Goal: Information Seeking & Learning: Learn about a topic

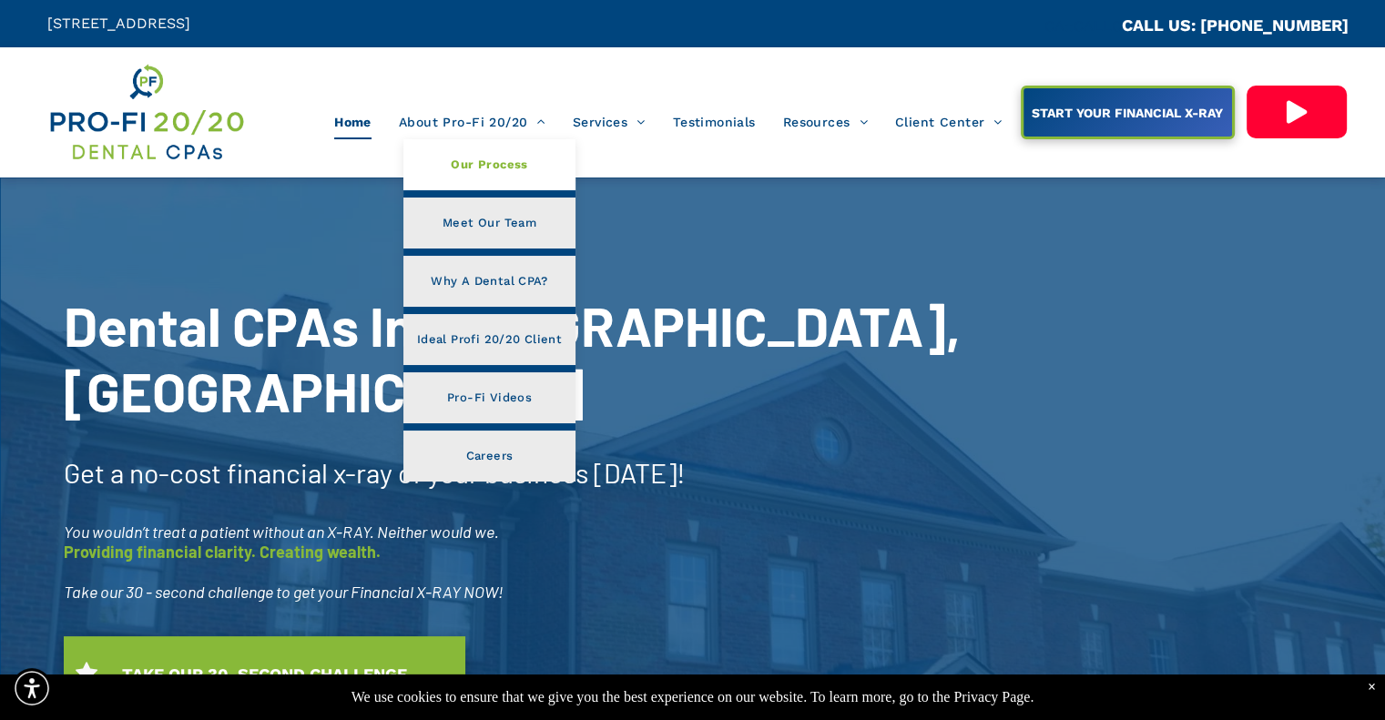
click at [509, 153] on span "Our Process" at bounding box center [489, 165] width 76 height 24
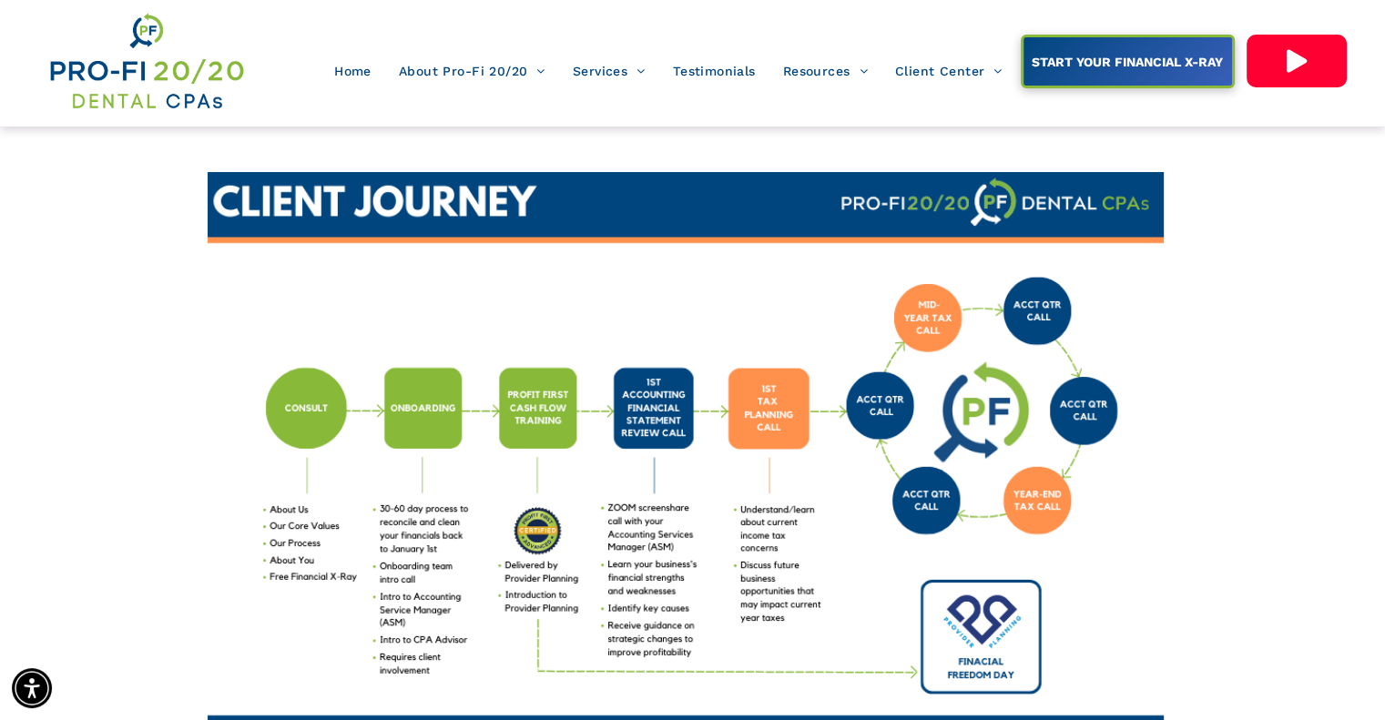
scroll to position [51, 0]
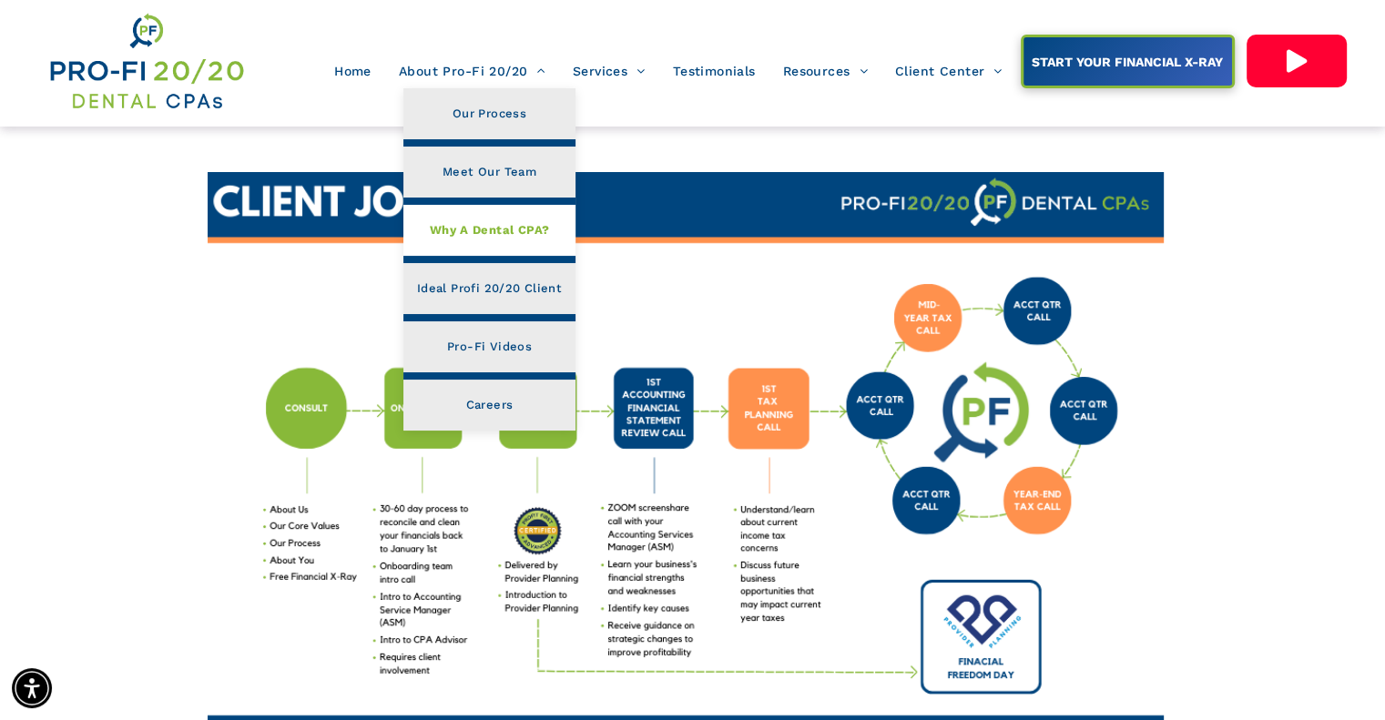
click at [512, 238] on span "Why A Dental CPA?" at bounding box center [490, 230] width 120 height 24
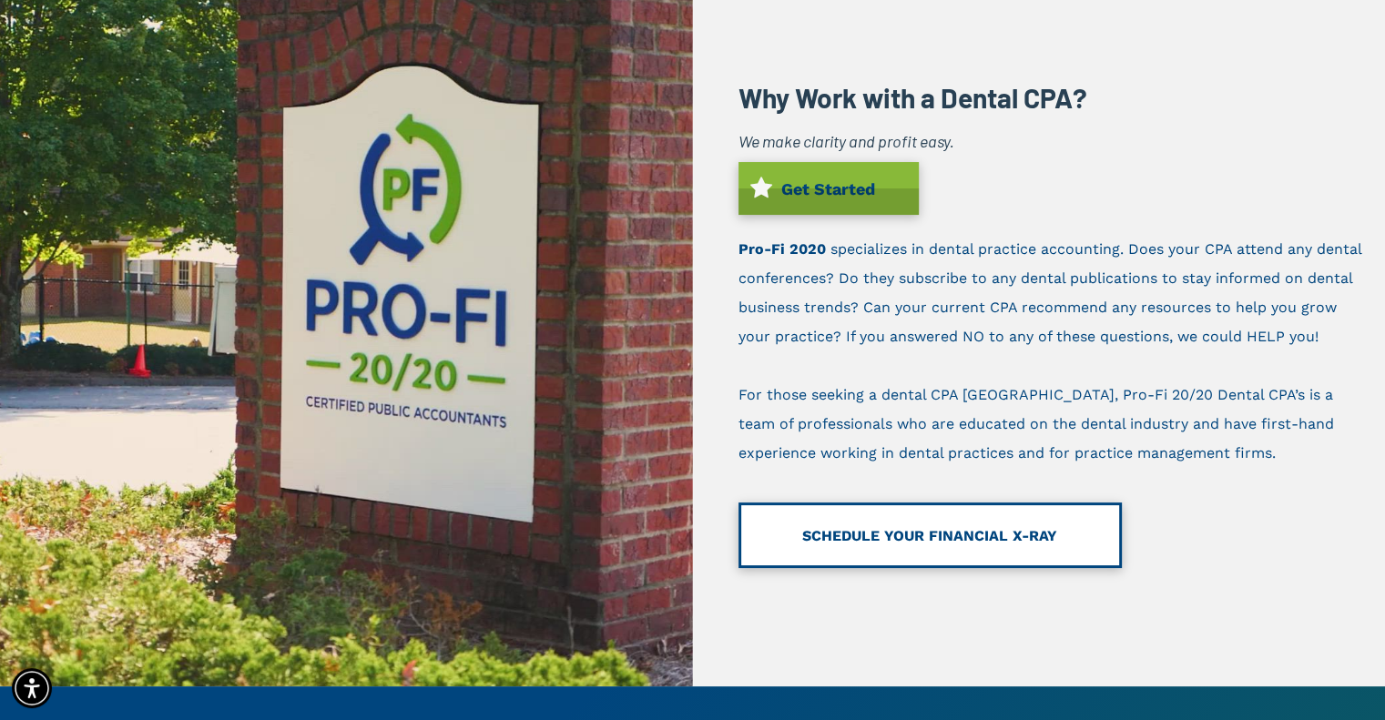
scroll to position [198, 0]
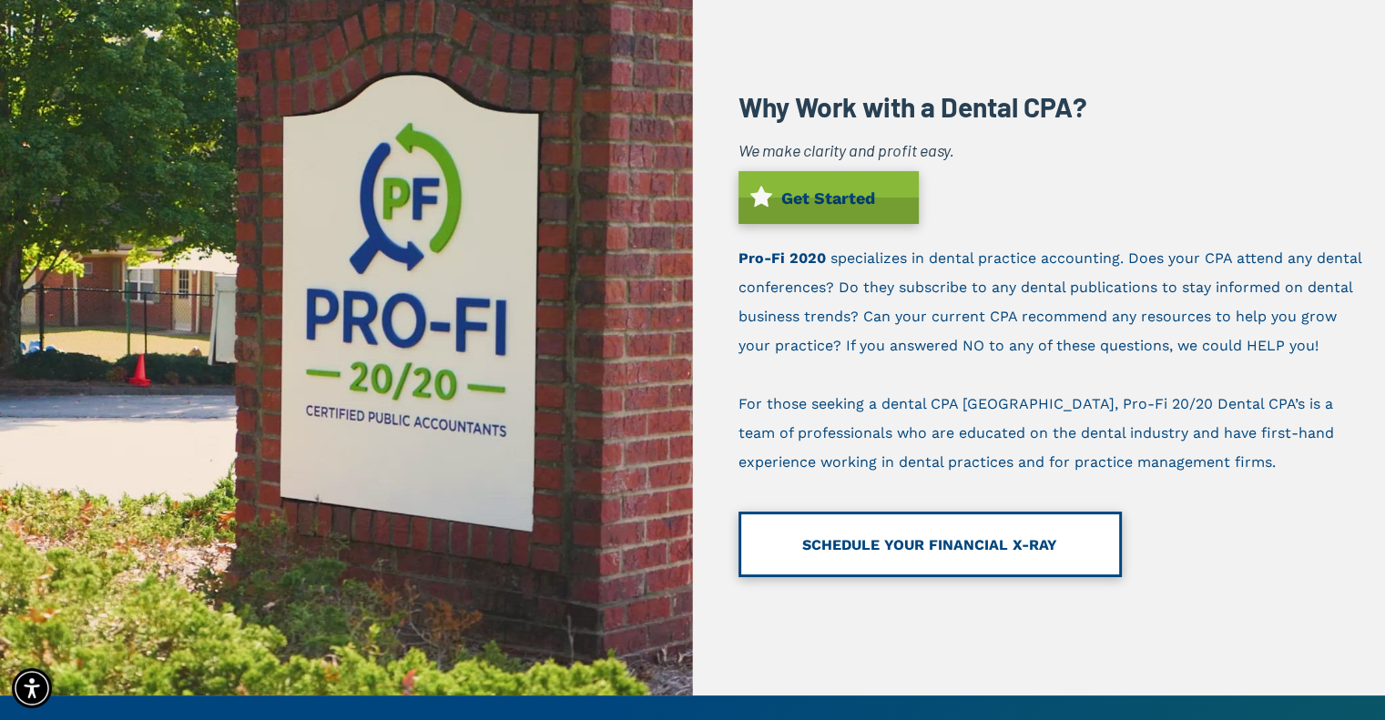
click at [859, 549] on span "SCHEDULE YOUR FINANCIAL X-RAY" at bounding box center [929, 544] width 255 height 41
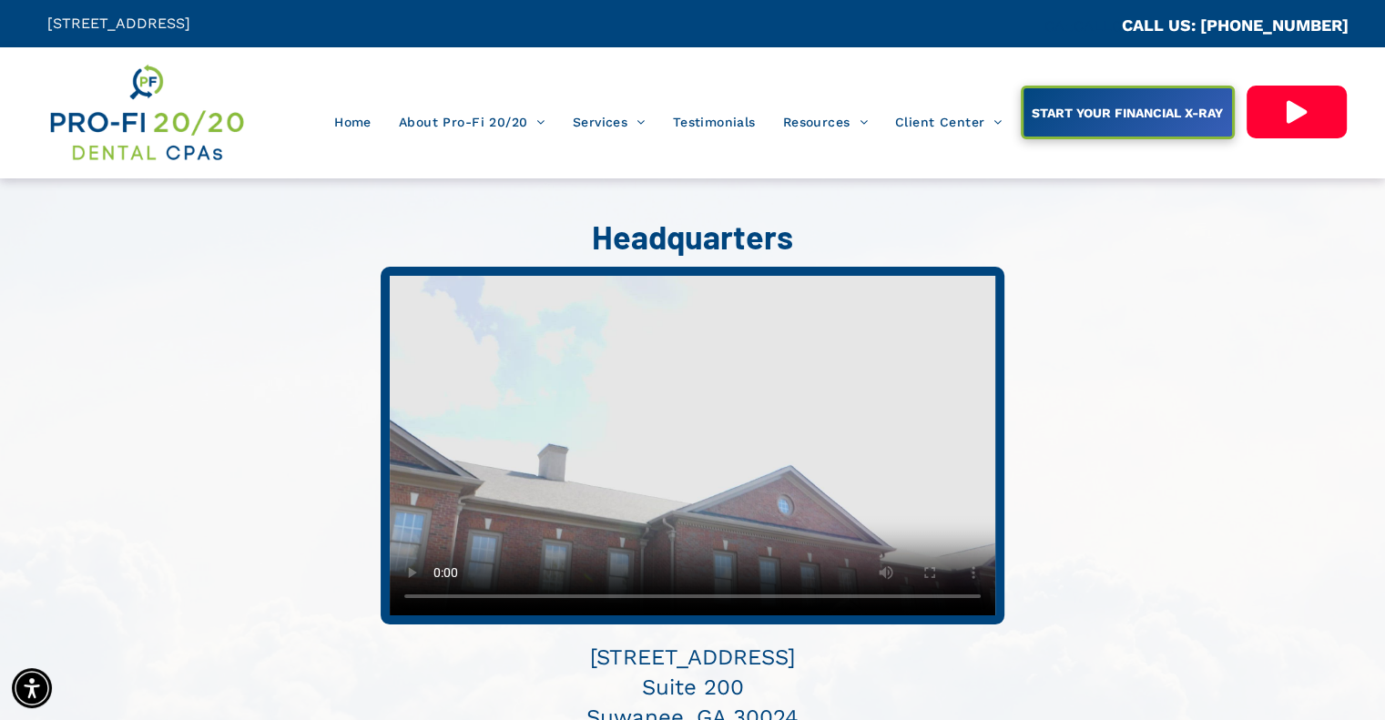
click at [668, 224] on span "Tax Services" at bounding box center [699, 214] width 76 height 24
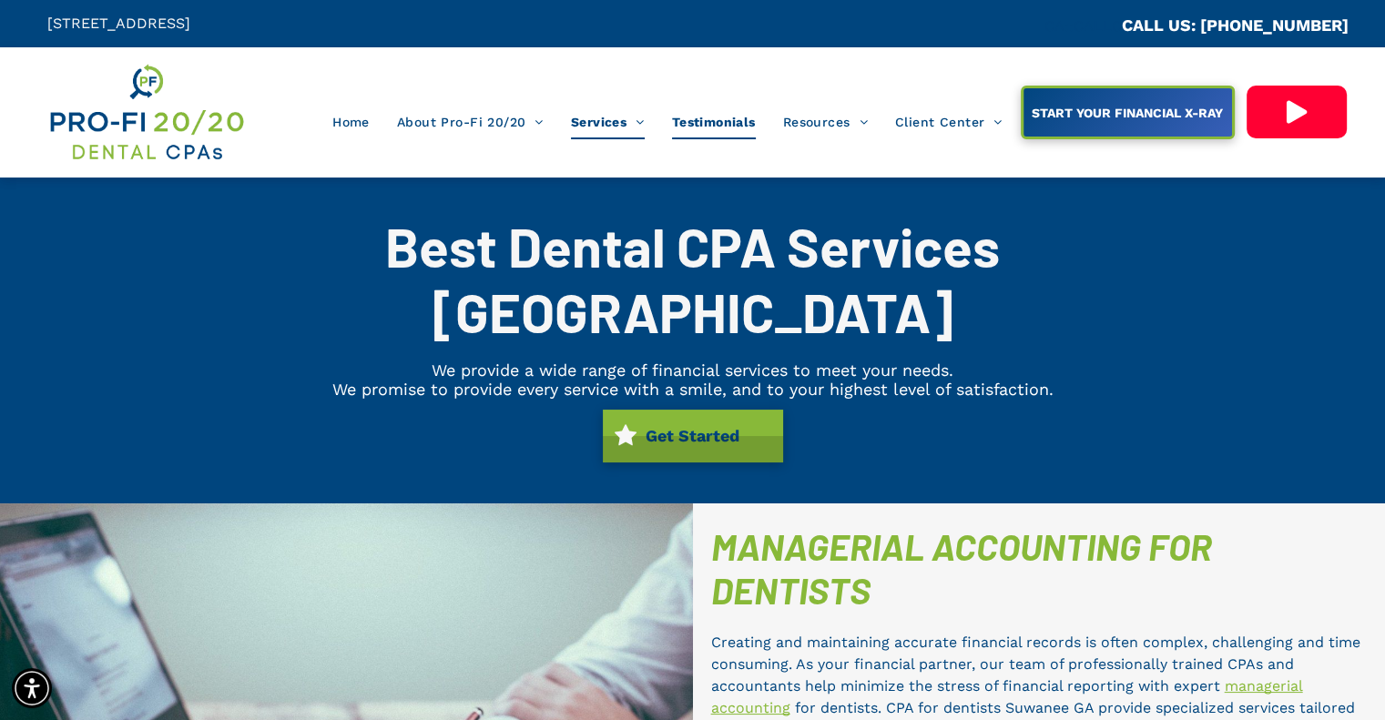
click at [725, 130] on span "Testimonials" at bounding box center [714, 122] width 84 height 35
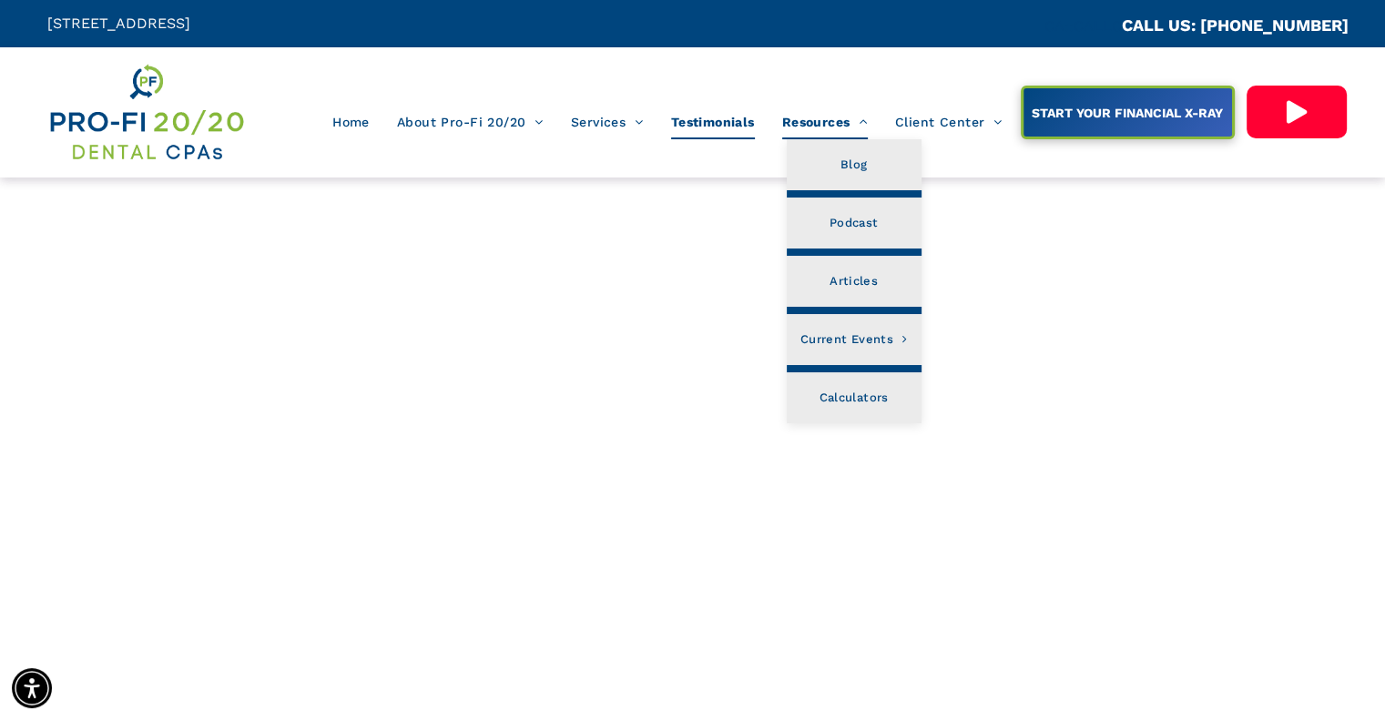
click at [823, 108] on span "Resources" at bounding box center [825, 122] width 86 height 35
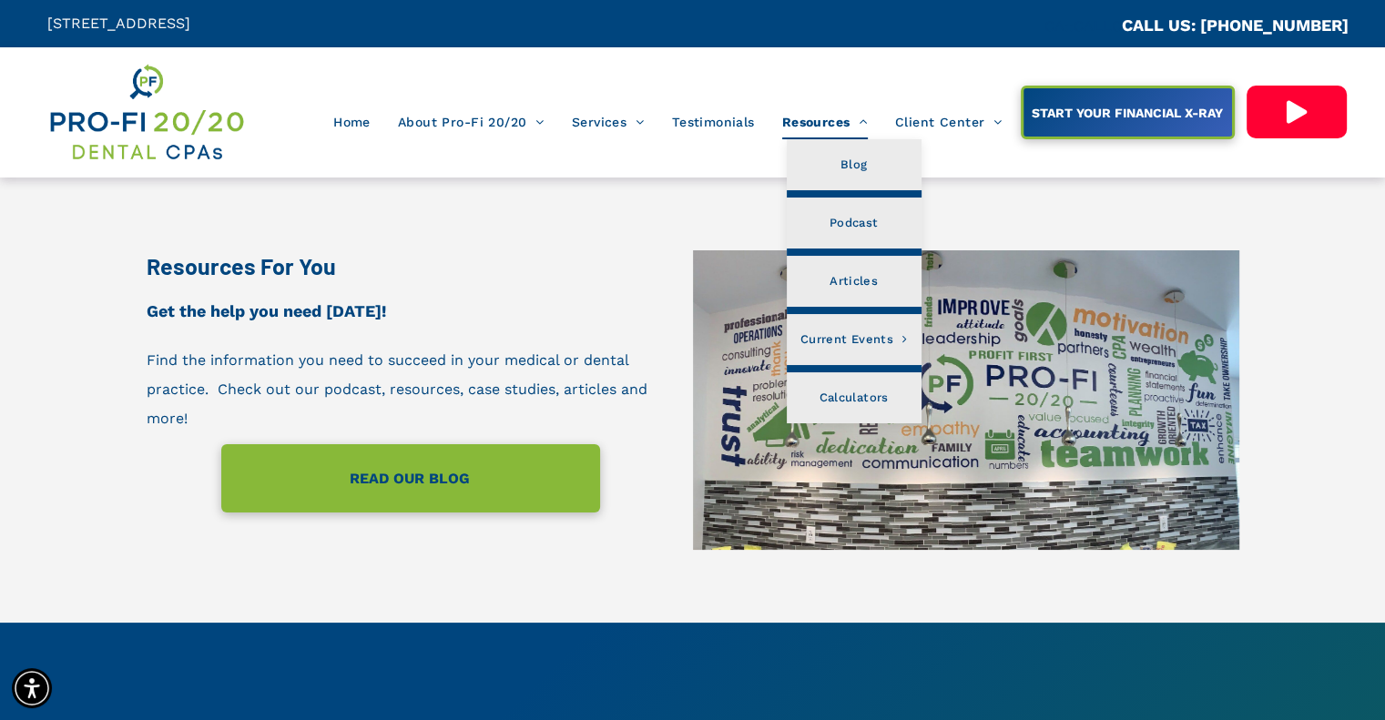
click at [845, 123] on span "Resources" at bounding box center [825, 122] width 86 height 35
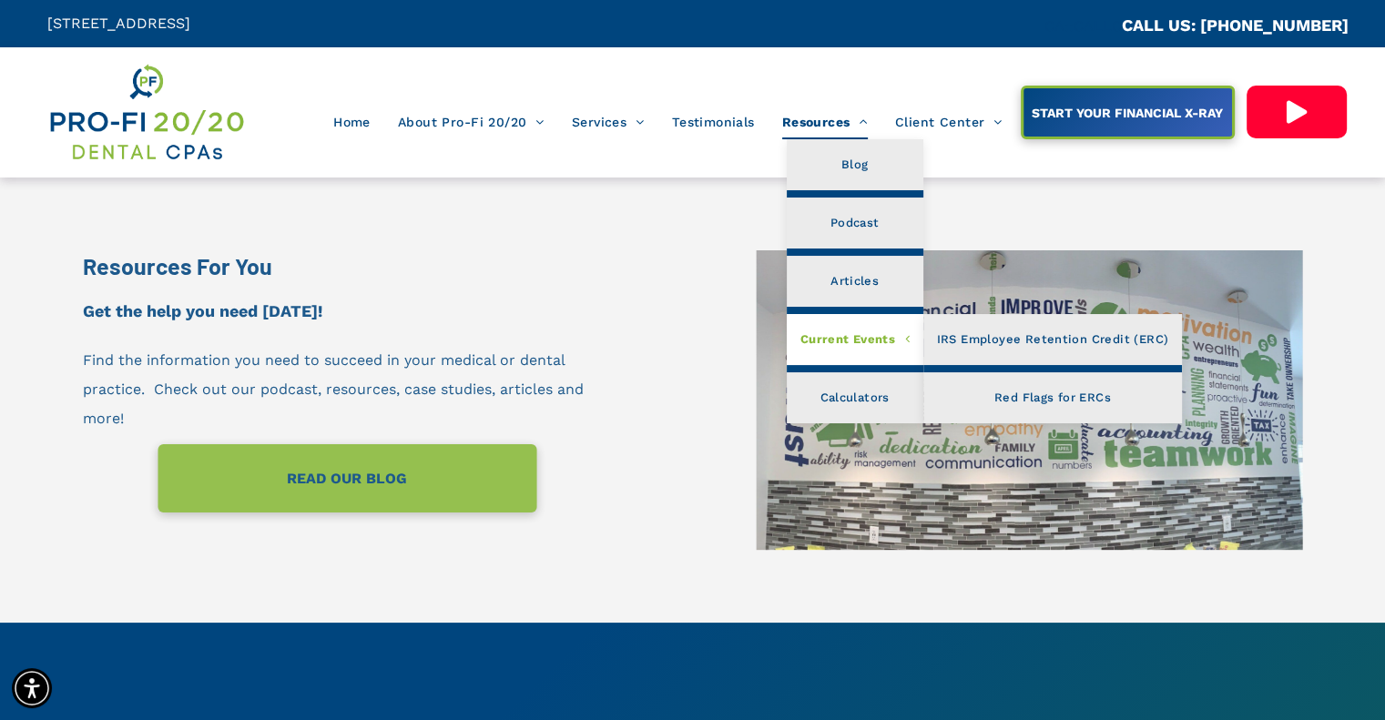
click at [848, 341] on span "Current Events" at bounding box center [854, 340] width 109 height 24
